Goal: Navigation & Orientation: Find specific page/section

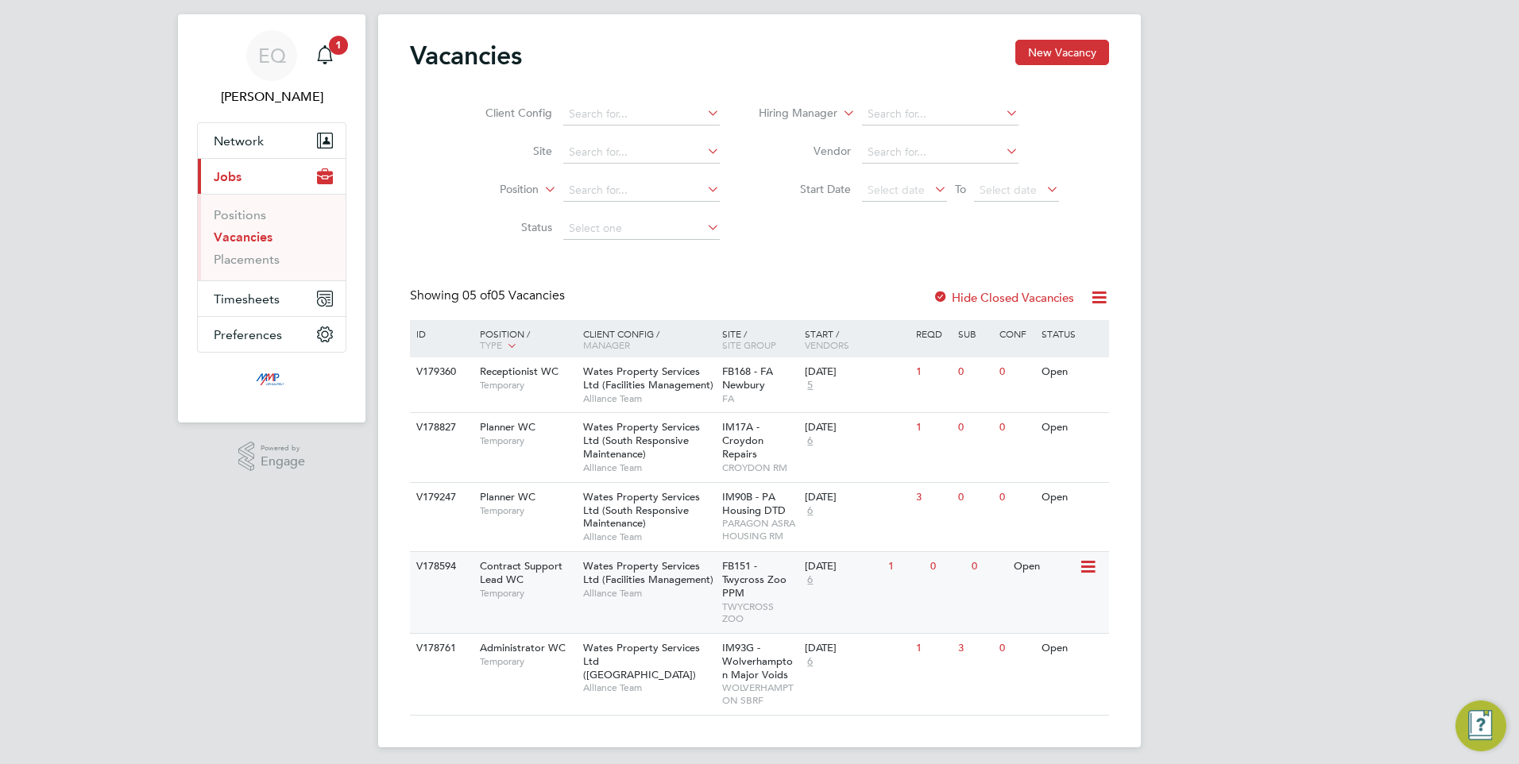
scroll to position [39, 0]
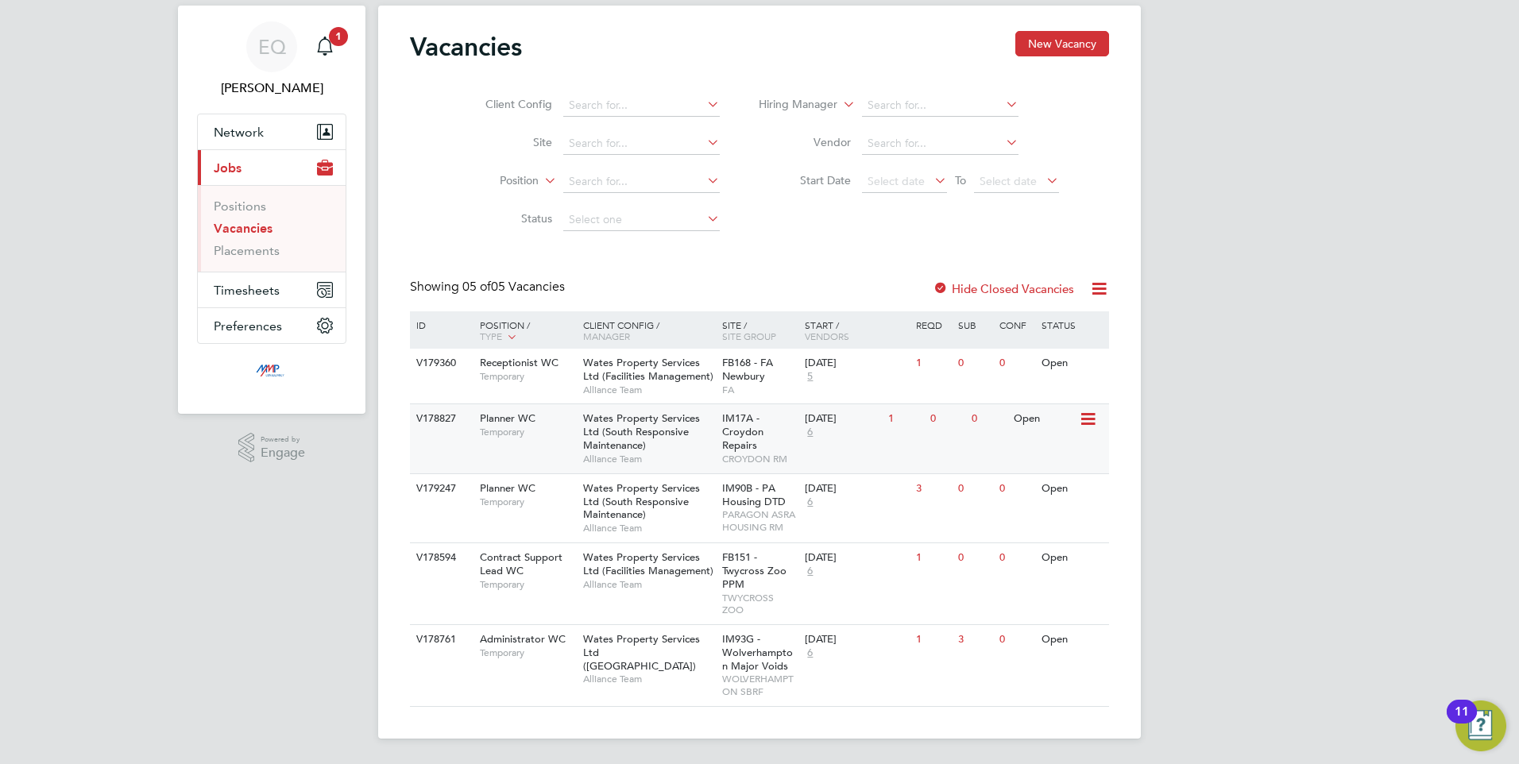
click at [528, 422] on span "Planner WC" at bounding box center [508, 419] width 56 height 14
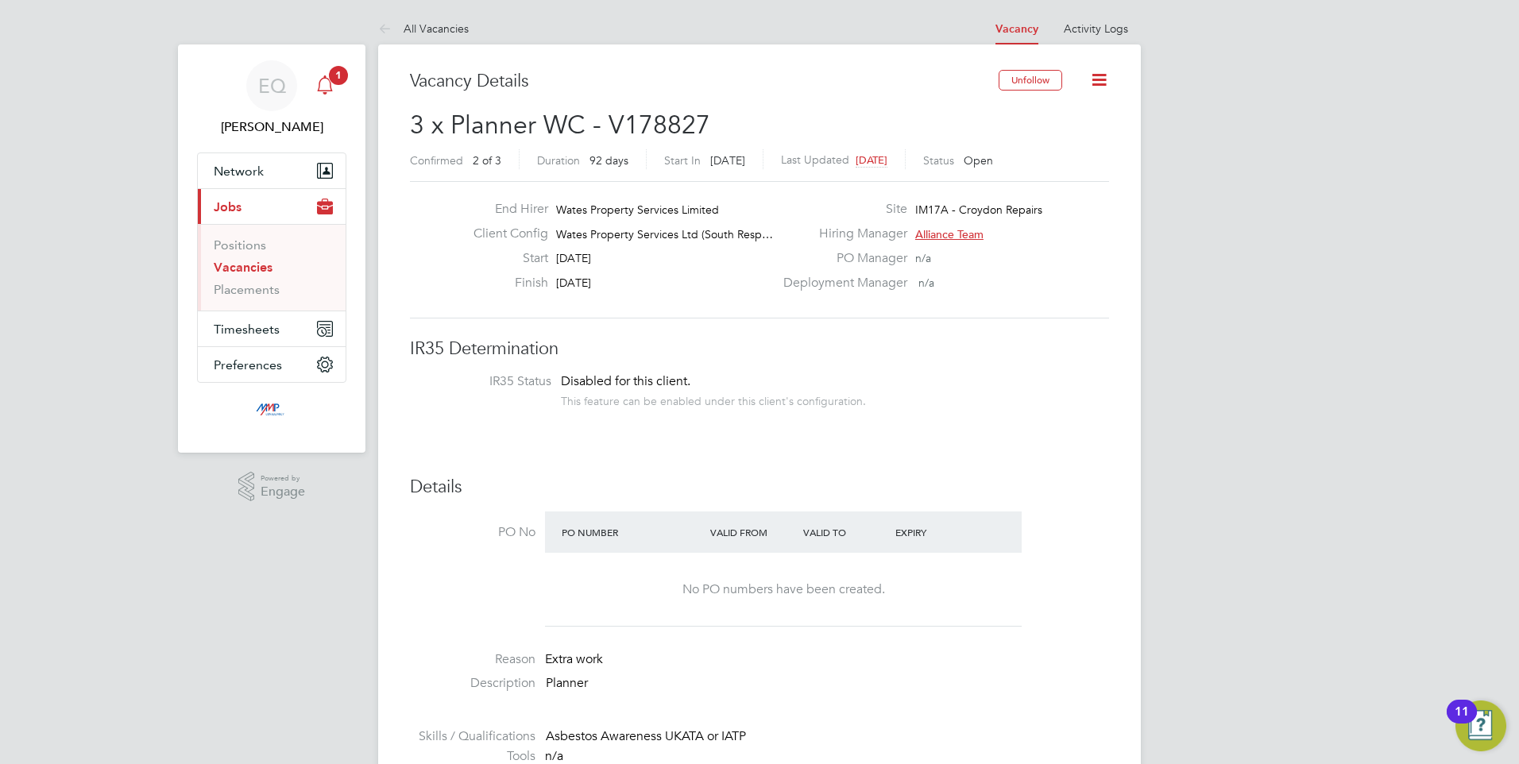
click at [341, 78] on span "1" at bounding box center [338, 75] width 19 height 19
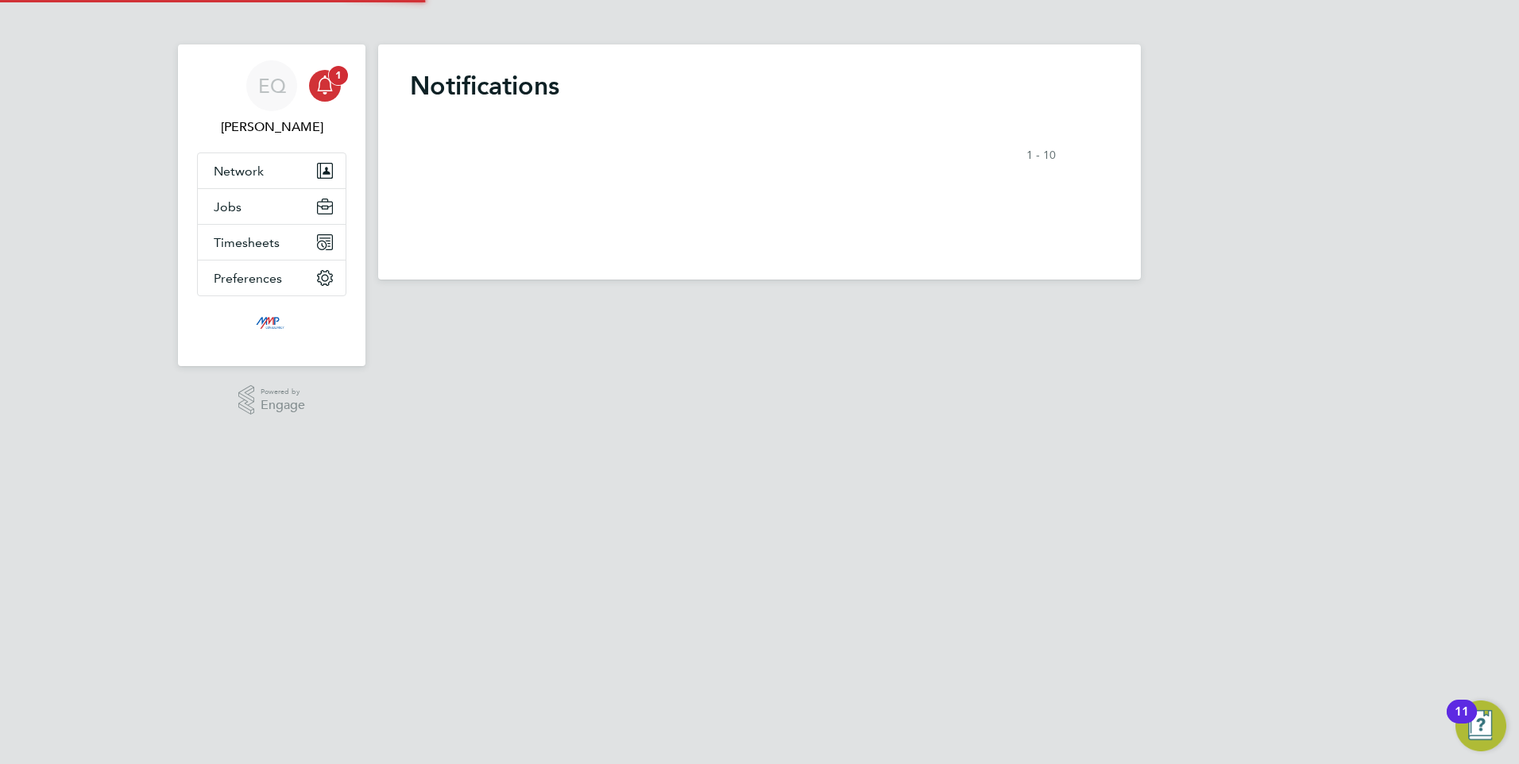
click at [341, 78] on span "1" at bounding box center [338, 75] width 19 height 19
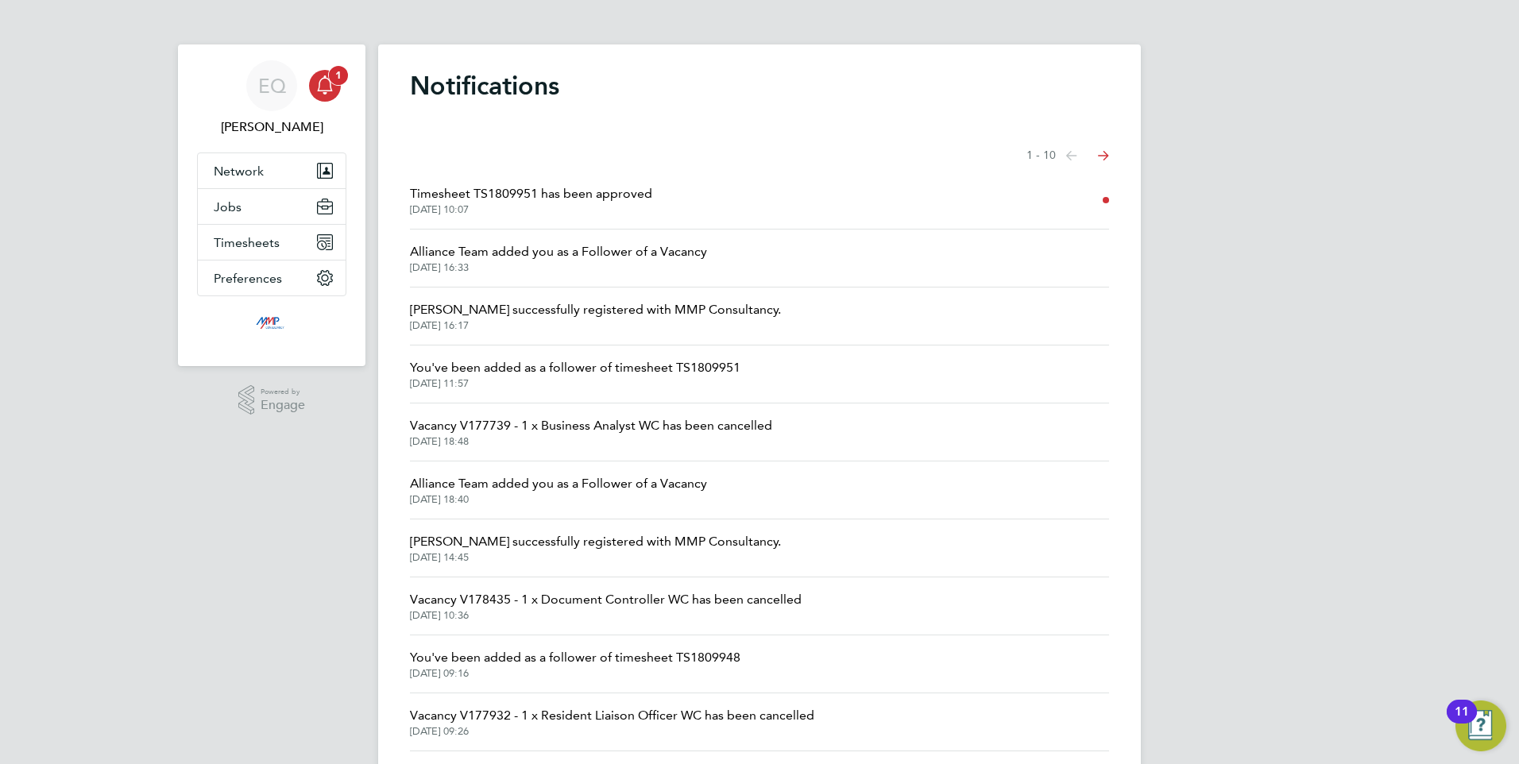
click at [332, 97] on div "Main navigation" at bounding box center [325, 86] width 32 height 32
